Goal: Communication & Community: Answer question/provide support

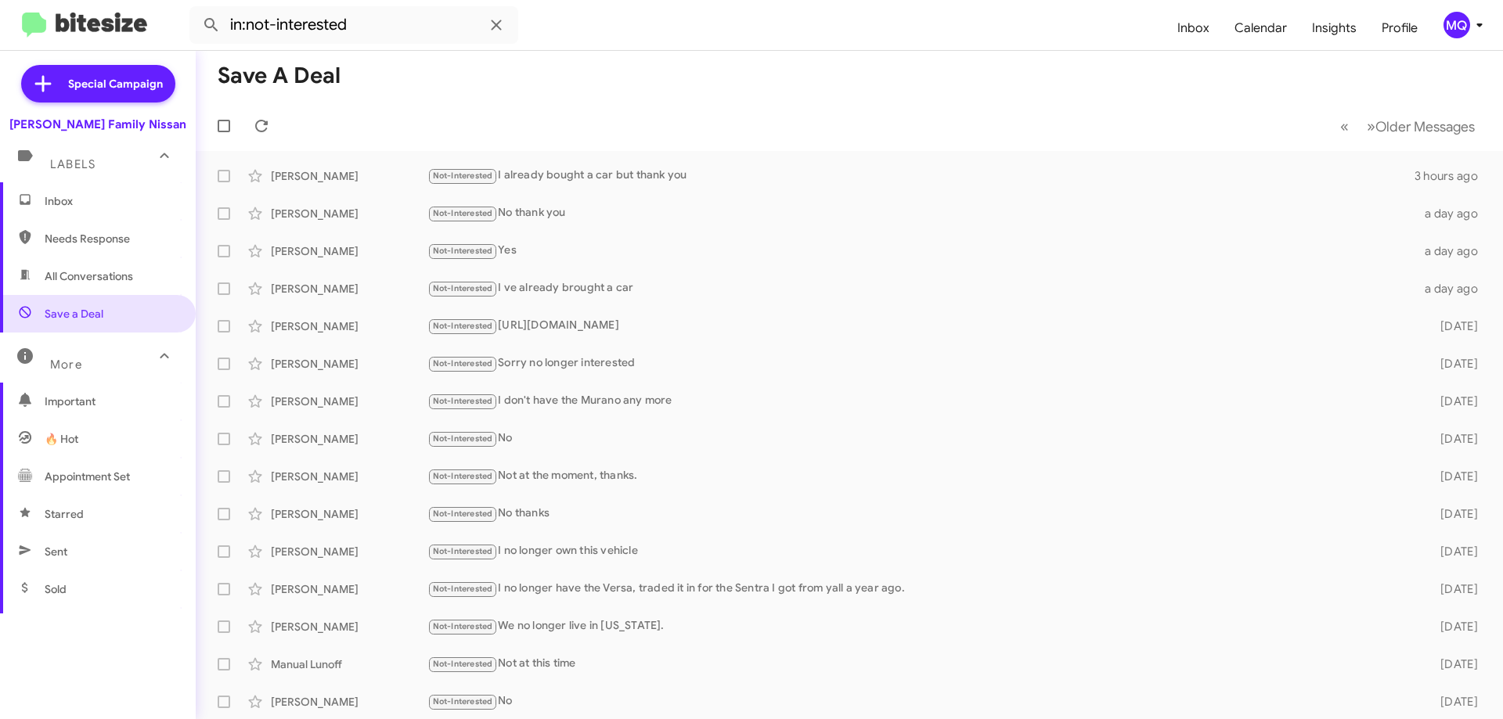
click at [120, 272] on span "All Conversations" at bounding box center [89, 276] width 88 height 16
type input "in:all-conversations"
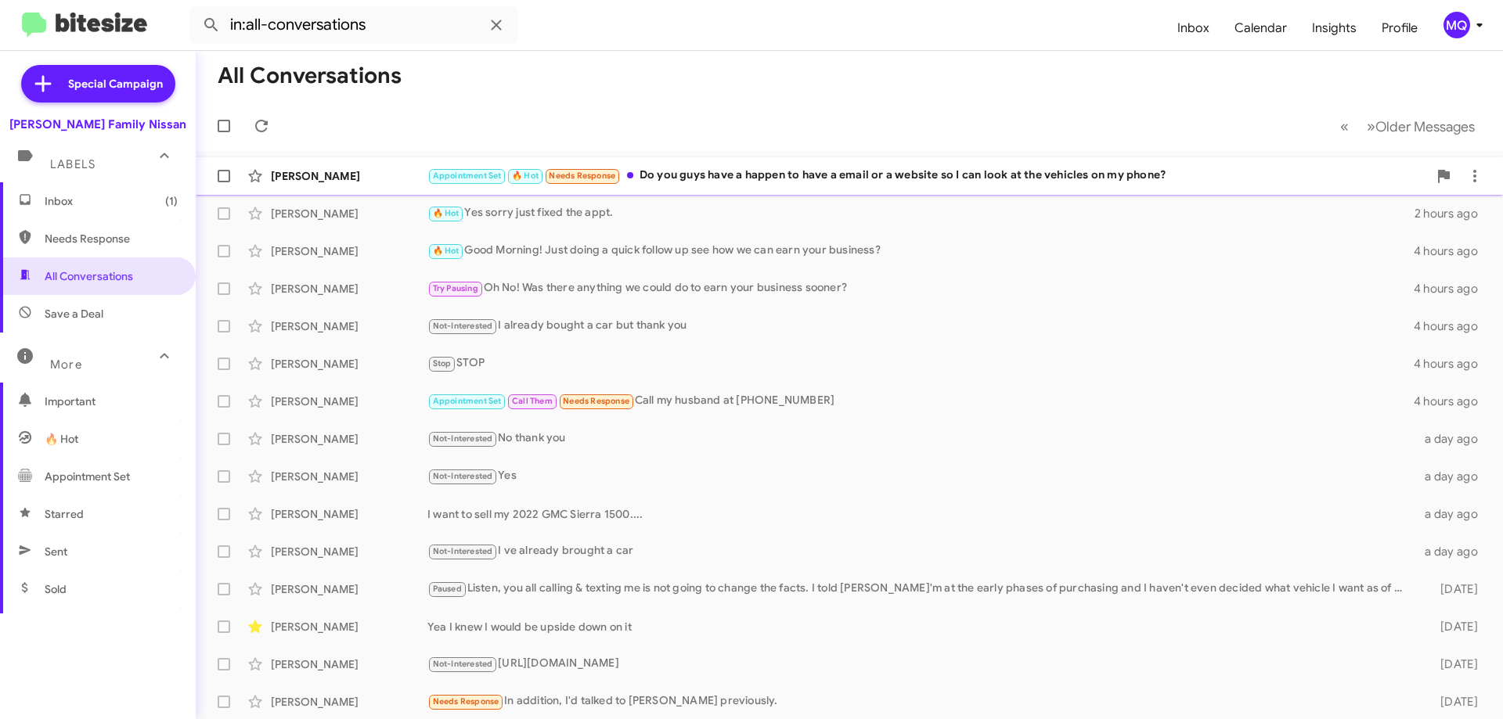
click at [735, 177] on div "Appointment Set 🔥 Hot Needs Response Do you guys have a happen to have a email …" at bounding box center [927, 176] width 1000 height 18
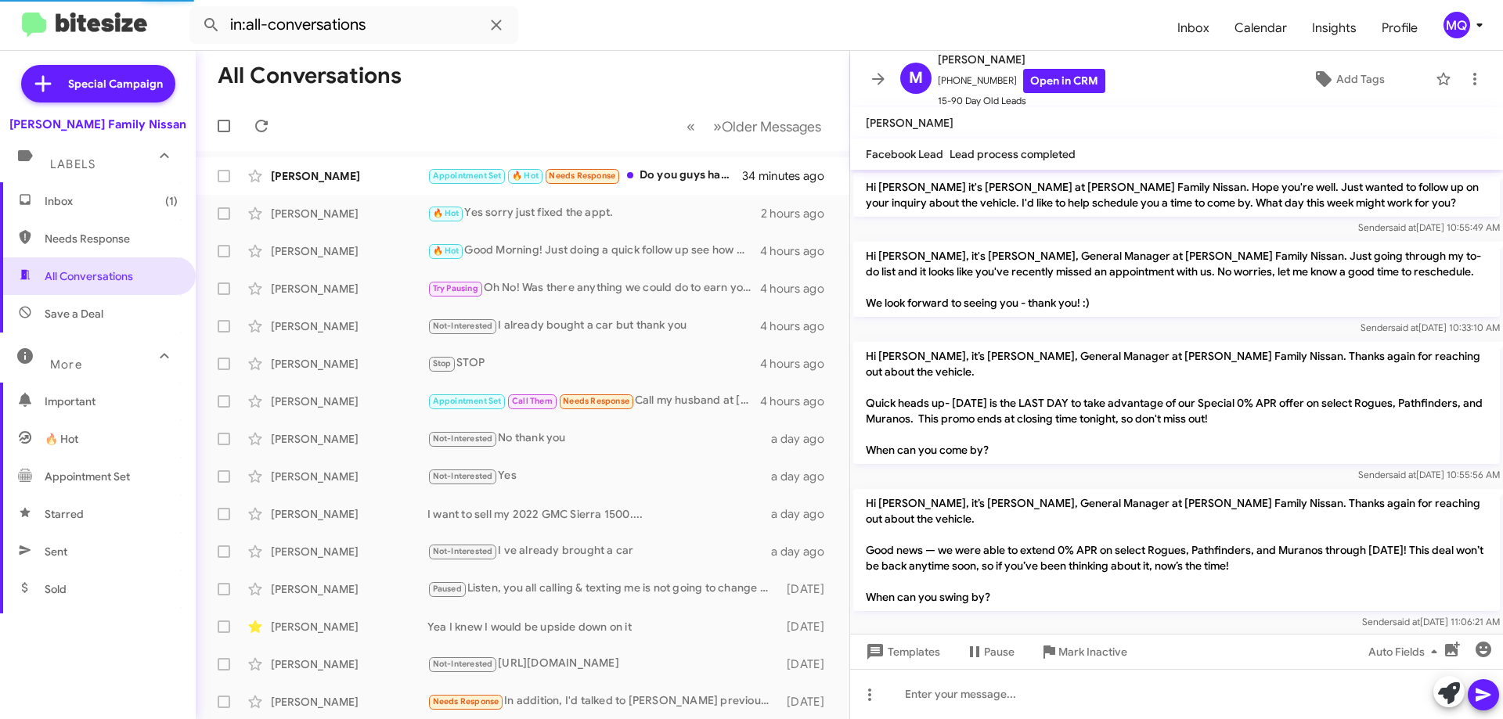
scroll to position [1023, 0]
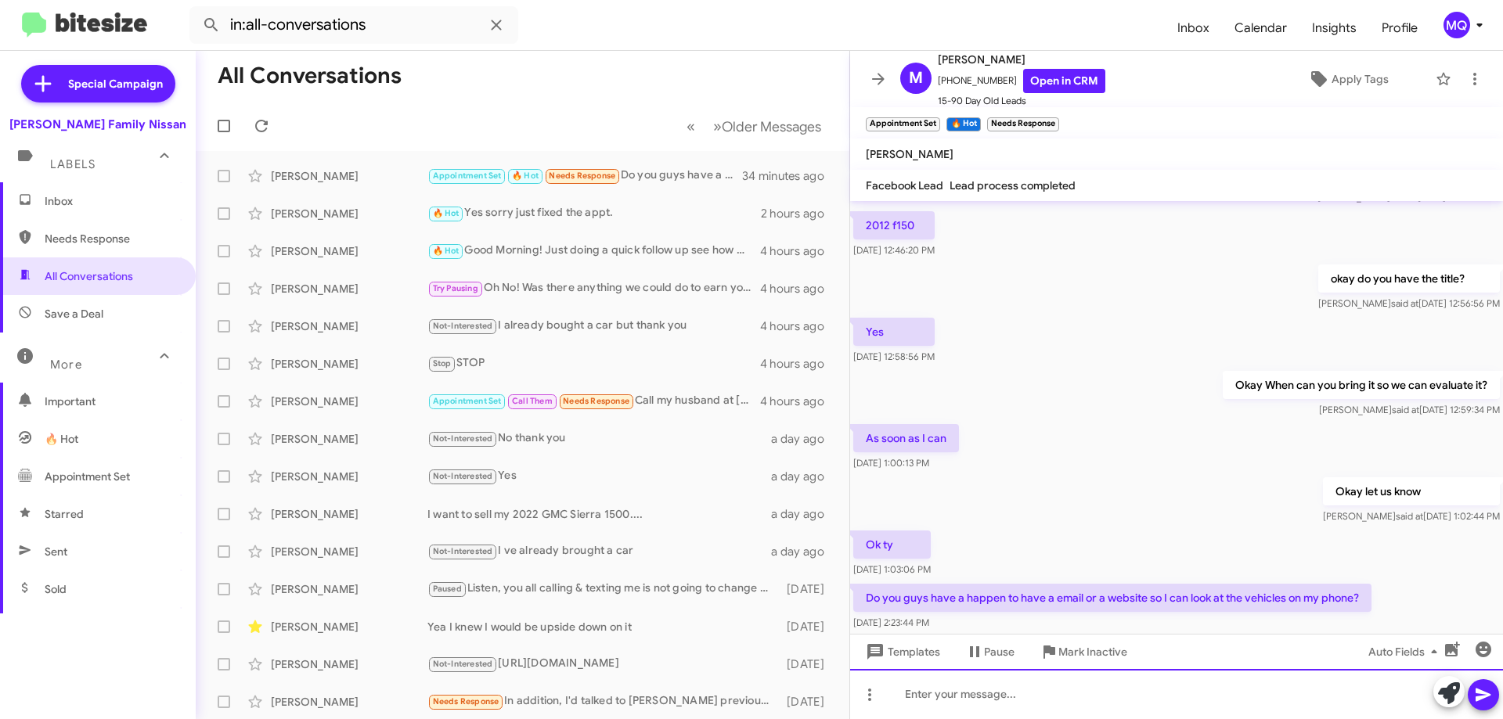
click at [960, 694] on div at bounding box center [1176, 694] width 653 height 50
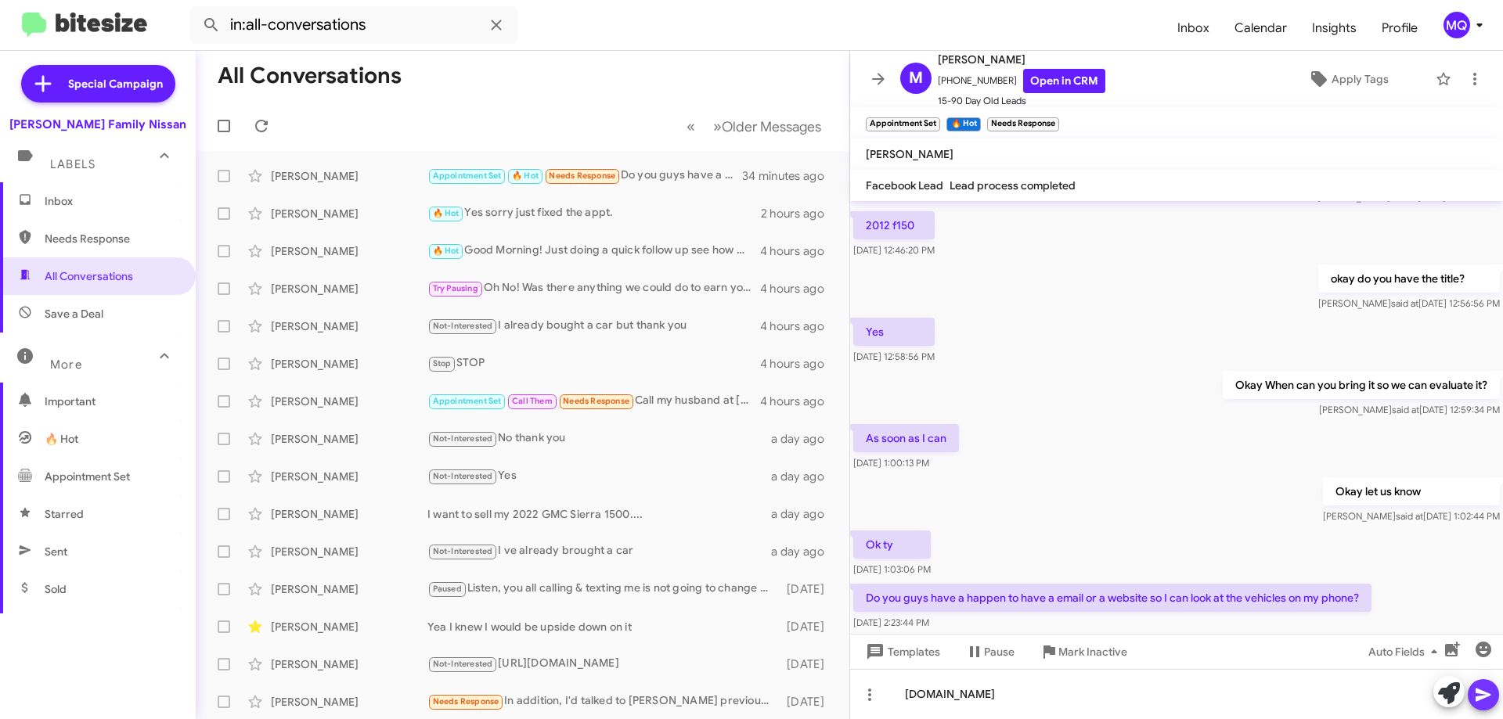
click at [1472, 699] on button at bounding box center [1482, 694] width 31 height 31
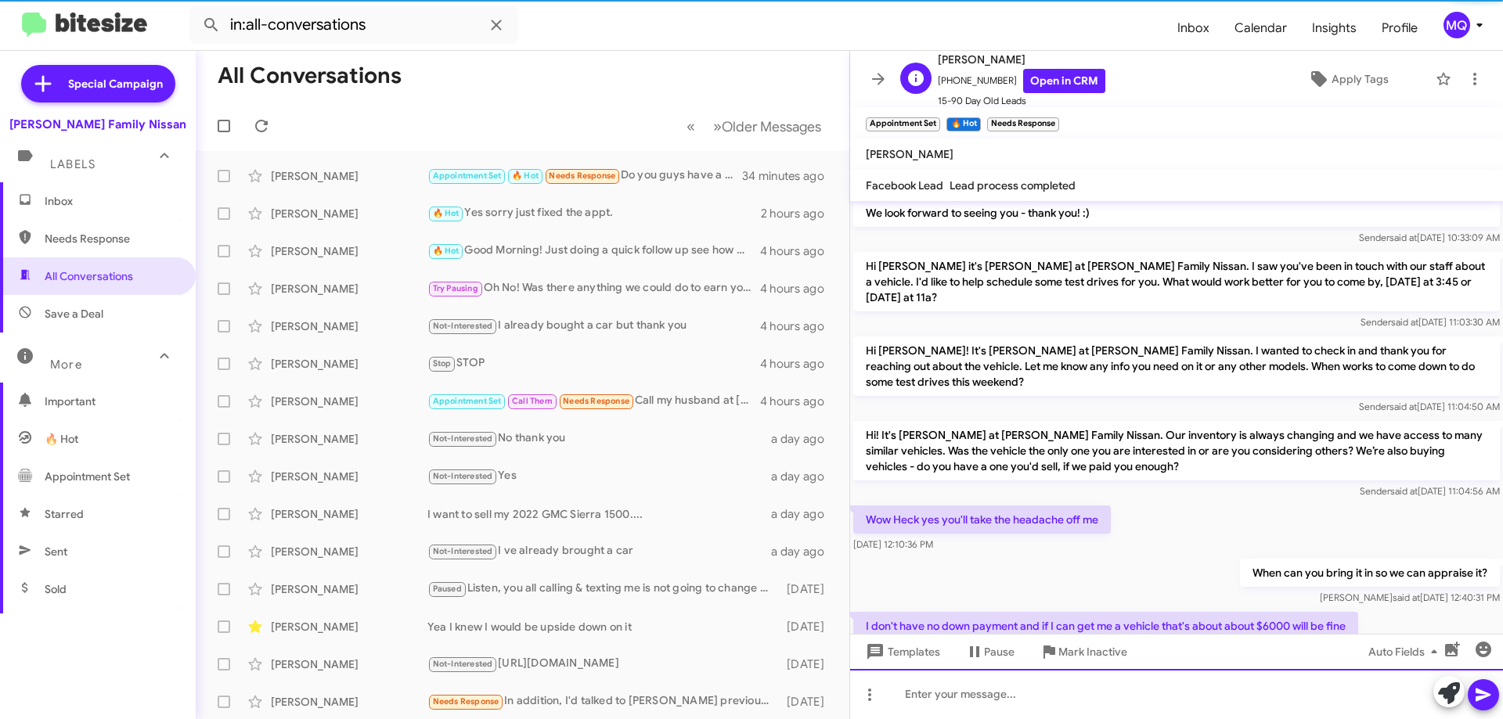
scroll to position [0, 0]
